Goal: Information Seeking & Learning: Learn about a topic

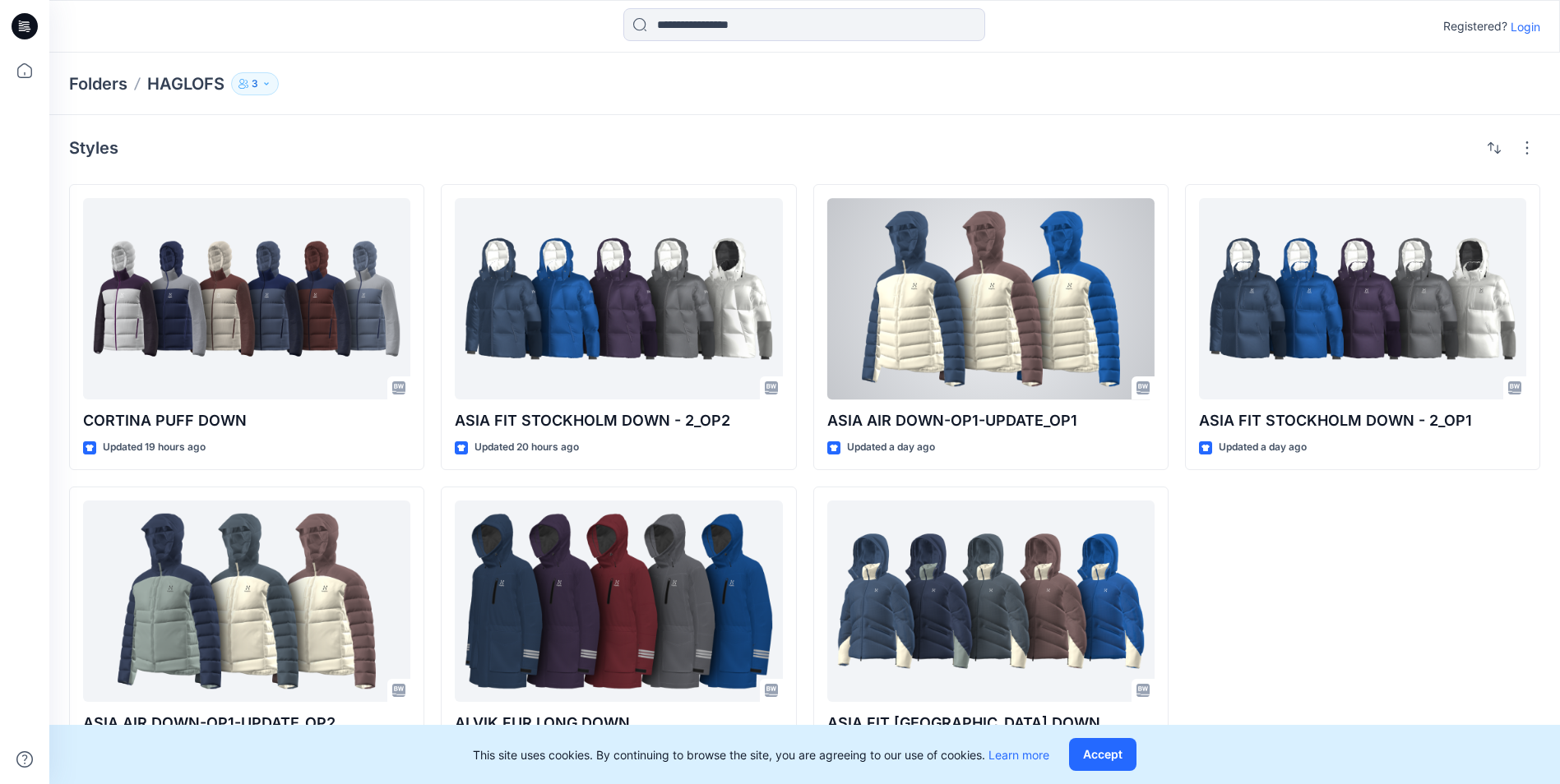
scroll to position [8, 0]
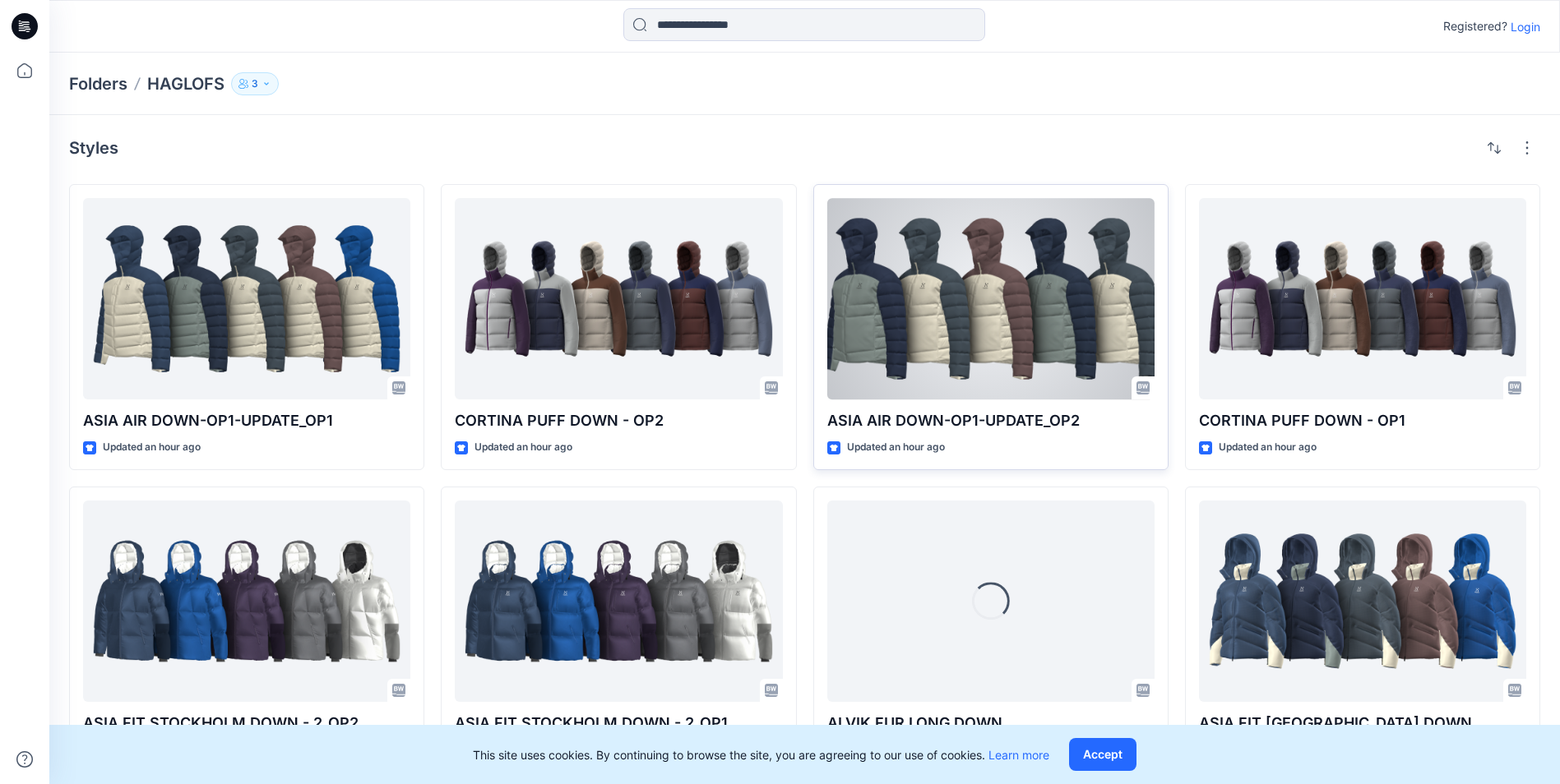
scroll to position [8, 0]
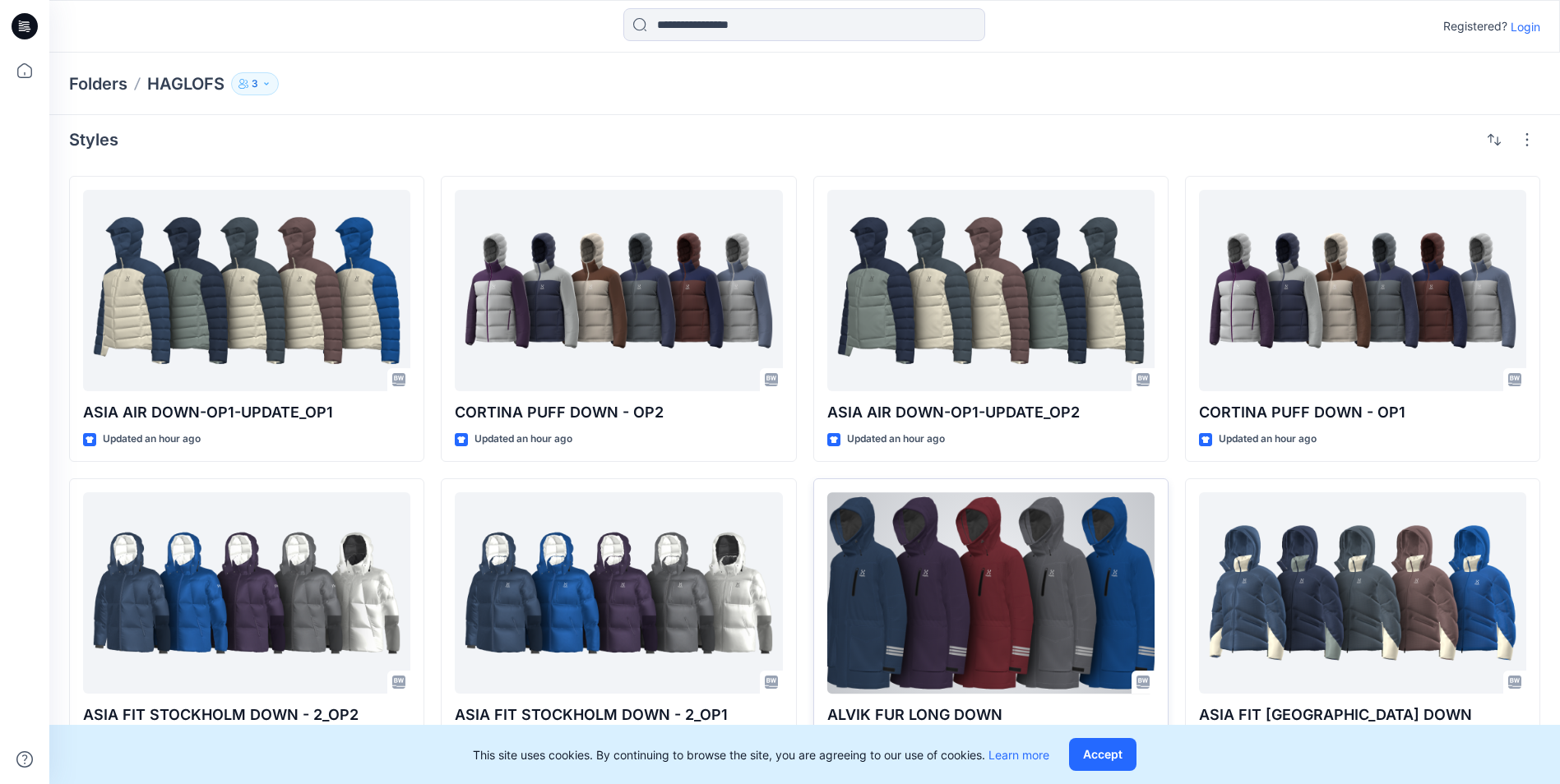
click at [1018, 627] on div at bounding box center [991, 593] width 327 height 201
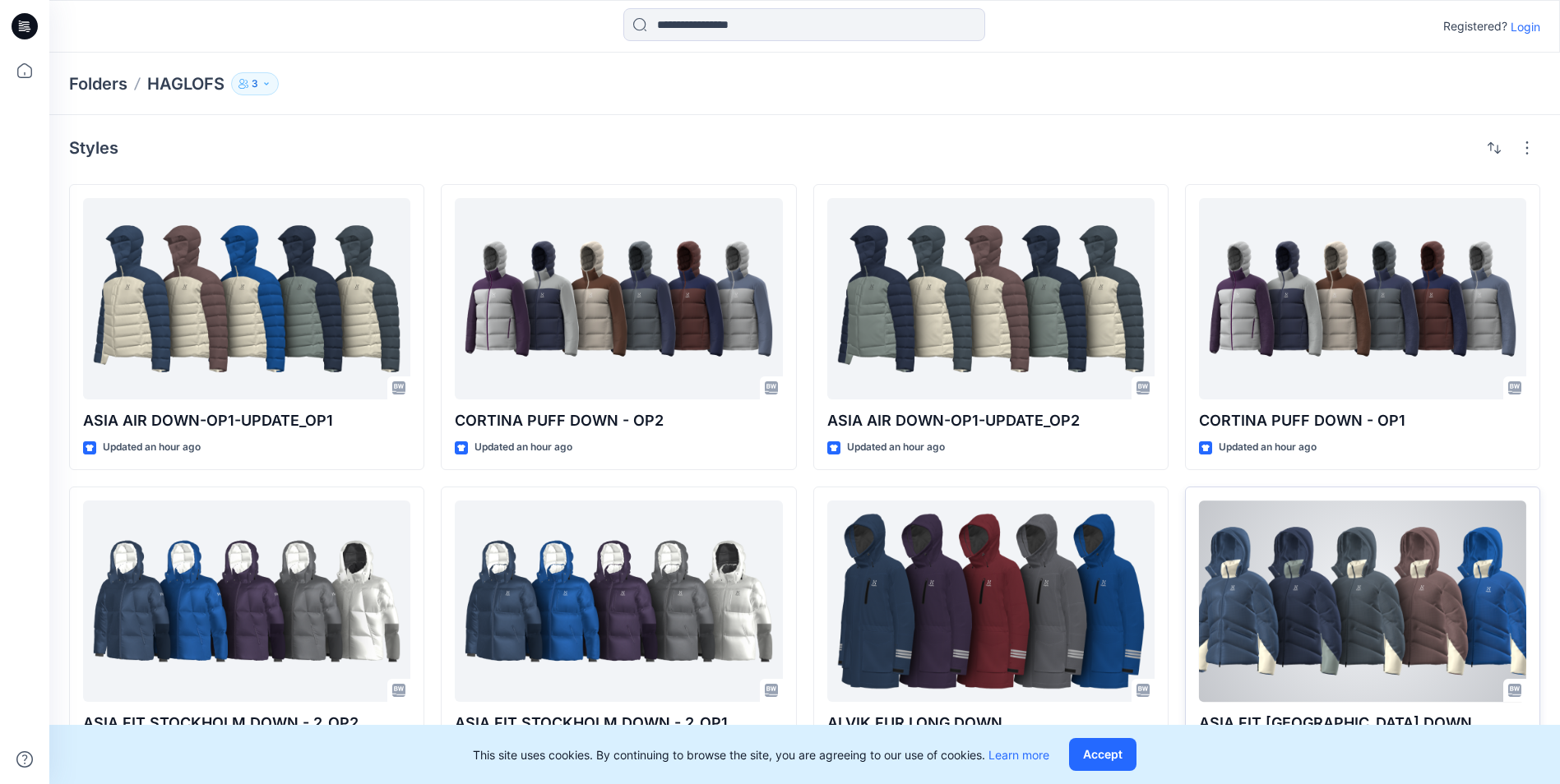
scroll to position [8, 0]
